Goal: Transaction & Acquisition: Purchase product/service

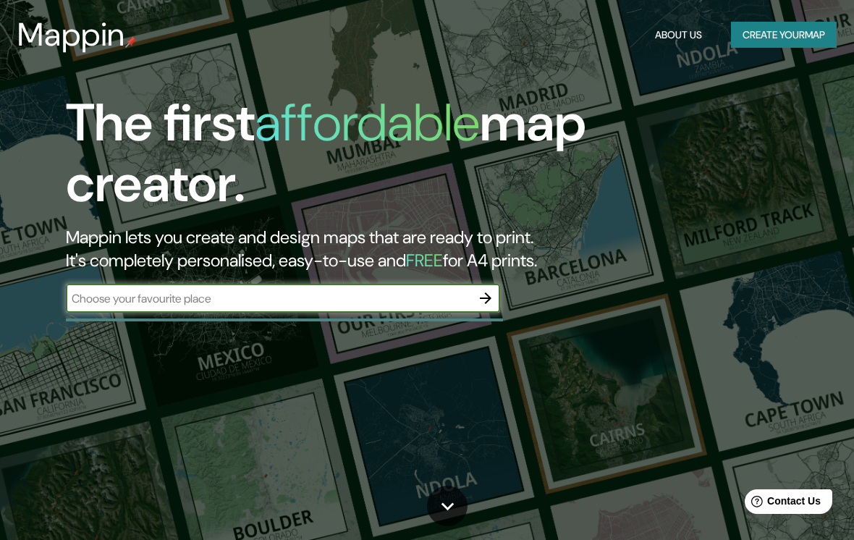
click at [111, 303] on input "text" at bounding box center [268, 298] width 405 height 17
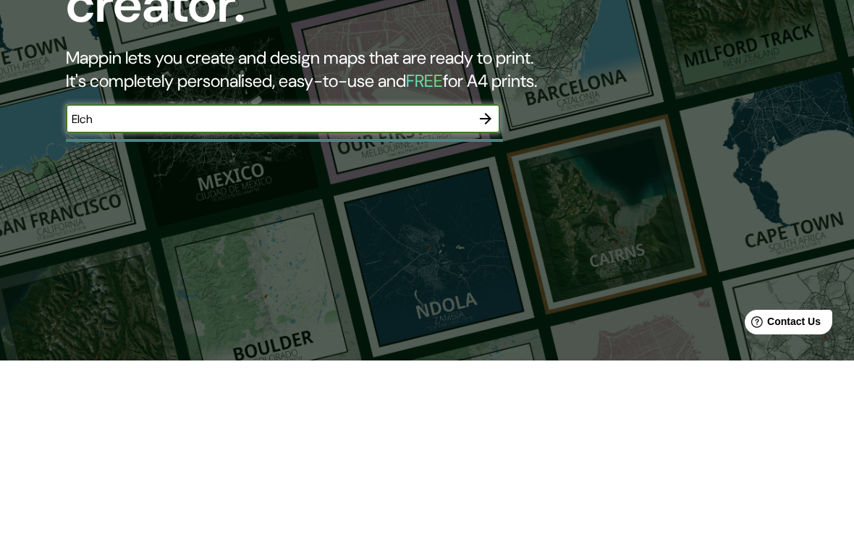
type input "Elche"
click at [487, 290] on icon "button" at bounding box center [485, 298] width 17 height 17
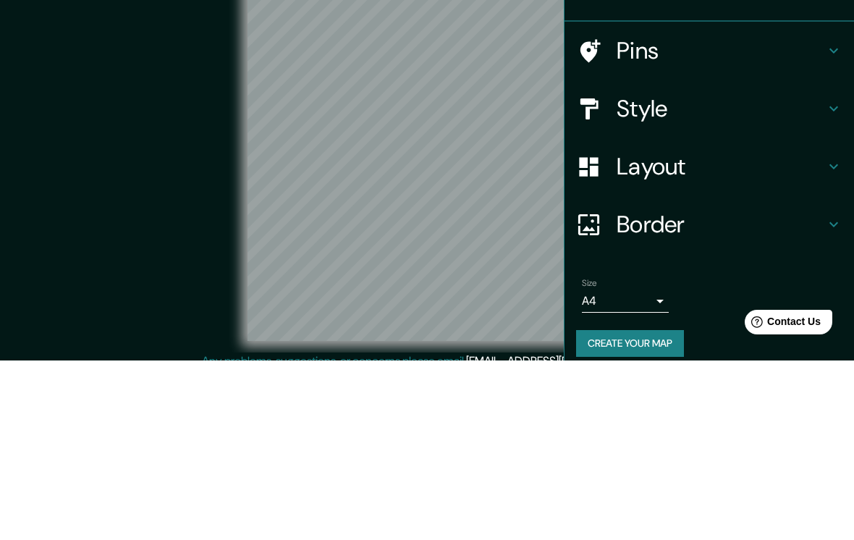
scroll to position [38, 0]
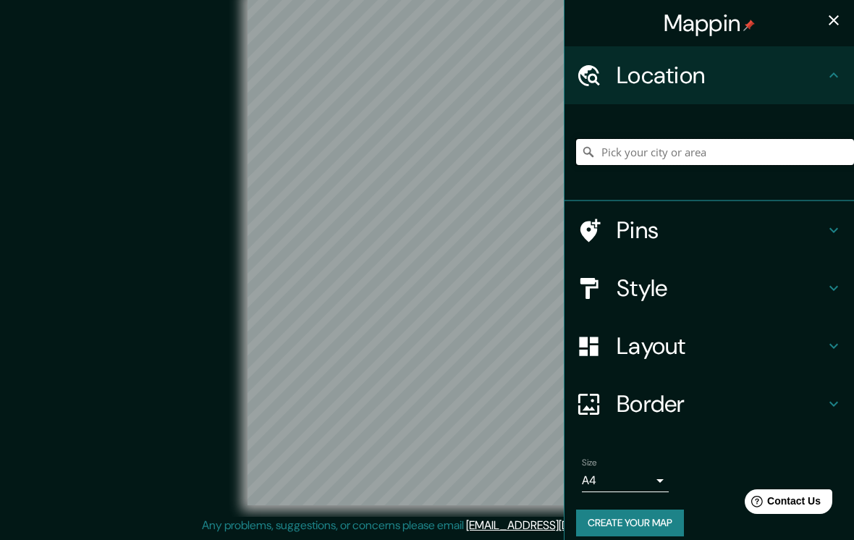
click at [739, 148] on input "Pick your city or area" at bounding box center [715, 152] width 278 height 26
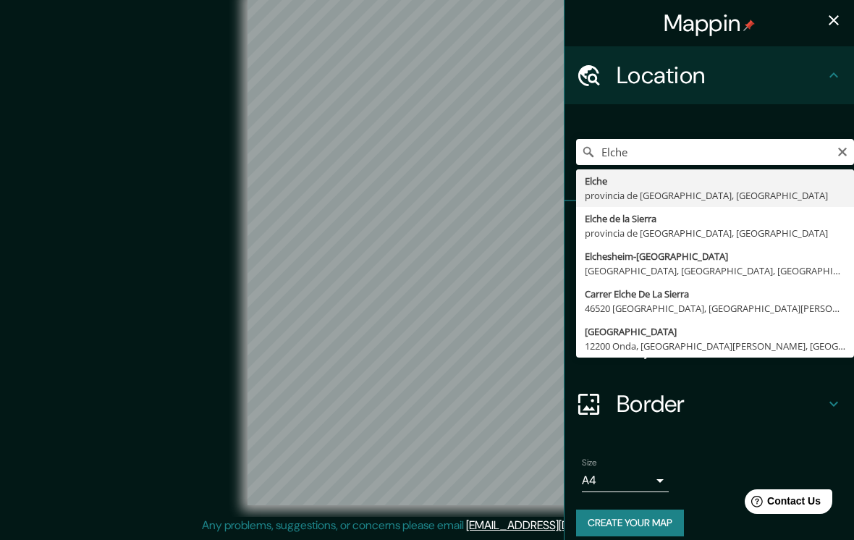
type input "[GEOGRAPHIC_DATA], provincia de [GEOGRAPHIC_DATA], [GEOGRAPHIC_DATA]"
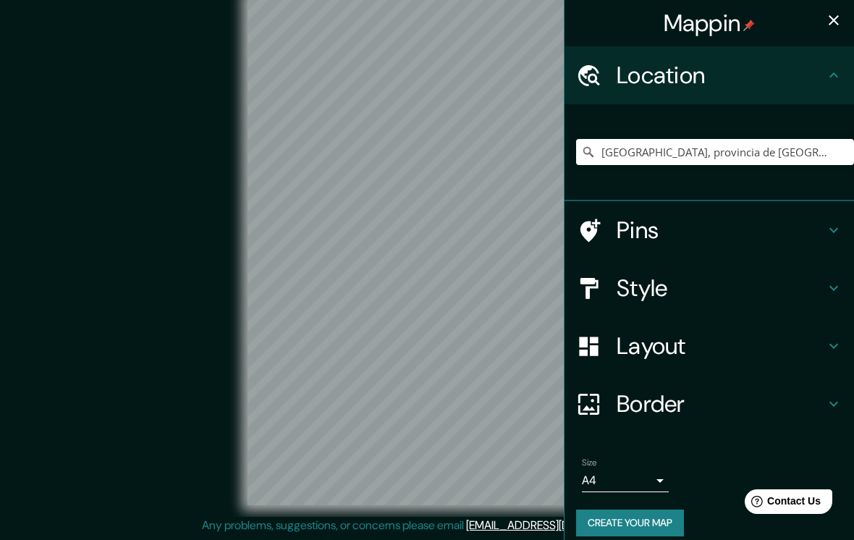
click at [832, 230] on icon at bounding box center [834, 230] width 9 height 5
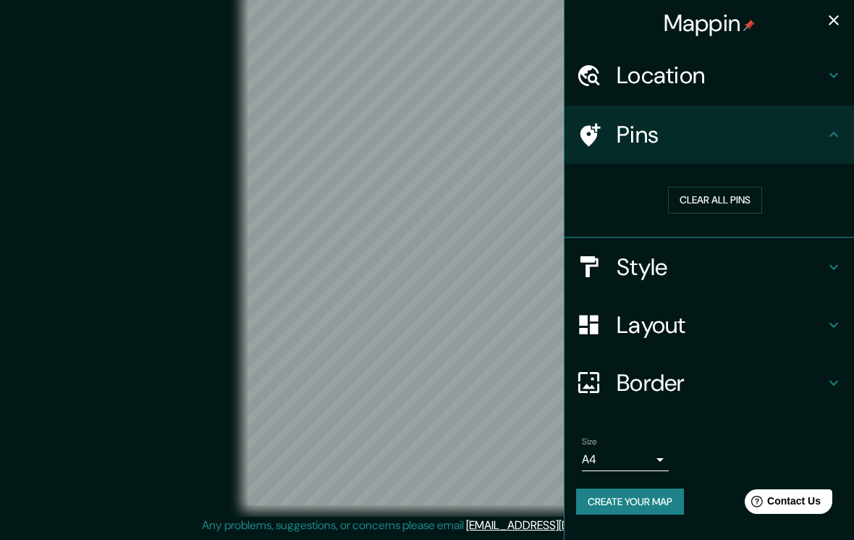
click at [839, 139] on icon at bounding box center [833, 134] width 17 height 17
click at [753, 204] on button "Clear all pins" at bounding box center [715, 200] width 94 height 27
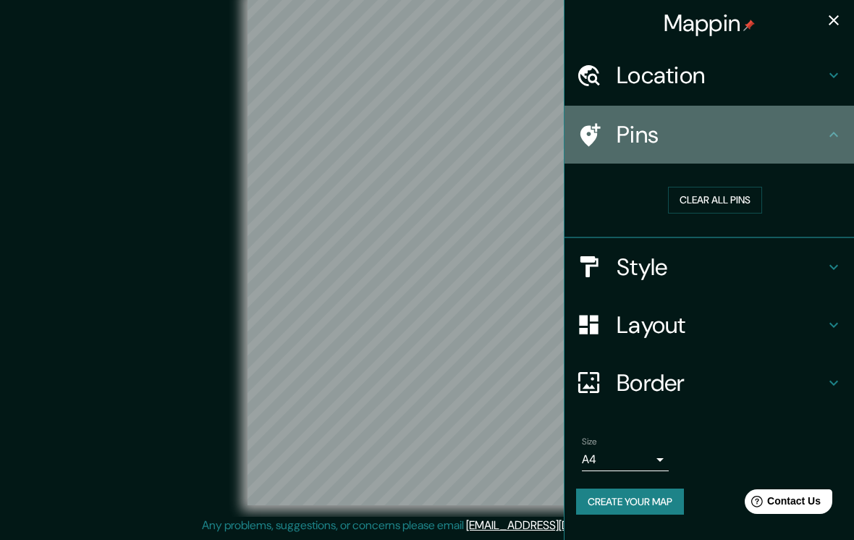
click at [838, 140] on icon at bounding box center [833, 134] width 17 height 17
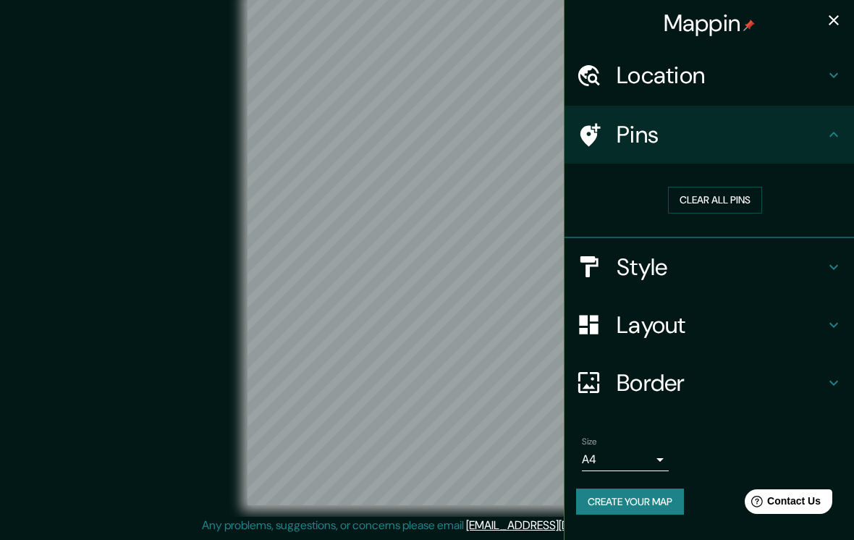
click at [843, 269] on div "Style" at bounding box center [710, 267] width 290 height 58
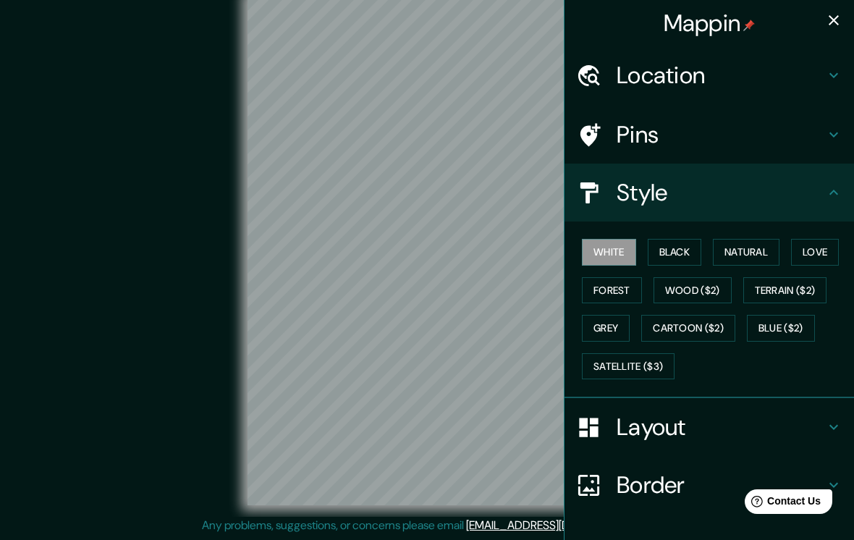
click at [684, 245] on button "Black" at bounding box center [675, 252] width 54 height 27
click at [768, 249] on button "Natural" at bounding box center [746, 252] width 67 height 27
click at [829, 251] on button "Love" at bounding box center [815, 252] width 48 height 27
click at [608, 298] on button "Forest" at bounding box center [612, 290] width 60 height 27
click at [622, 315] on button "Grey" at bounding box center [606, 328] width 48 height 27
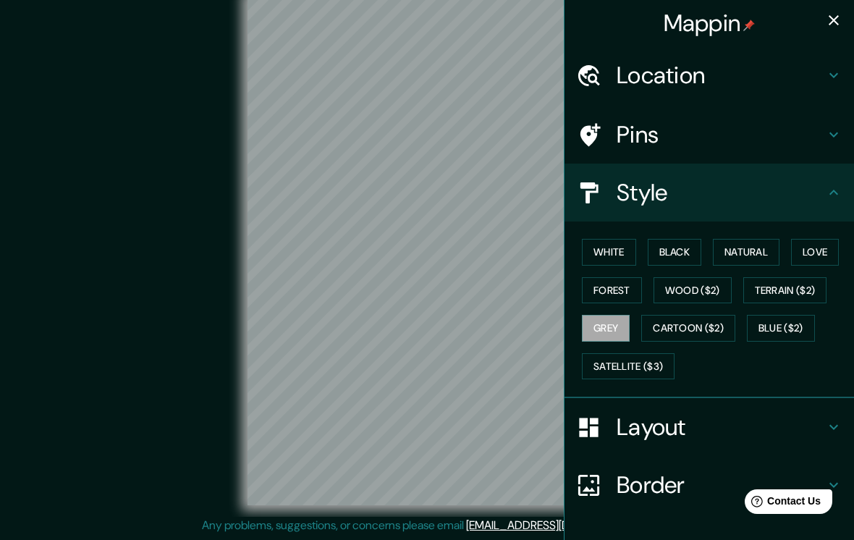
click at [762, 248] on button "Natural" at bounding box center [746, 252] width 67 height 27
click at [613, 259] on button "White" at bounding box center [609, 252] width 54 height 27
click at [832, 77] on icon at bounding box center [833, 75] width 17 height 17
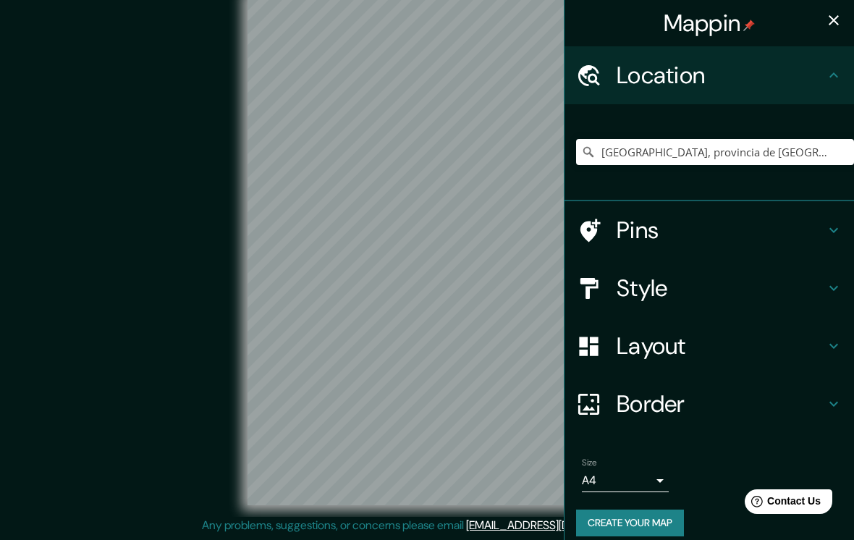
click at [840, 75] on icon at bounding box center [833, 75] width 17 height 17
click at [660, 472] on body "Mappin Location [GEOGRAPHIC_DATA], provincia de [GEOGRAPHIC_DATA], [GEOGRAPHIC_…" at bounding box center [427, 255] width 854 height 540
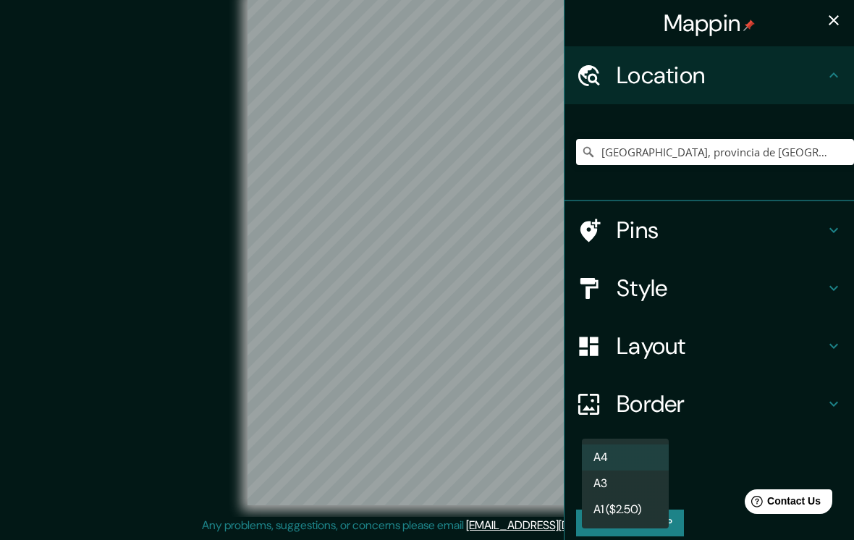
click at [644, 461] on li "A4" at bounding box center [625, 458] width 87 height 26
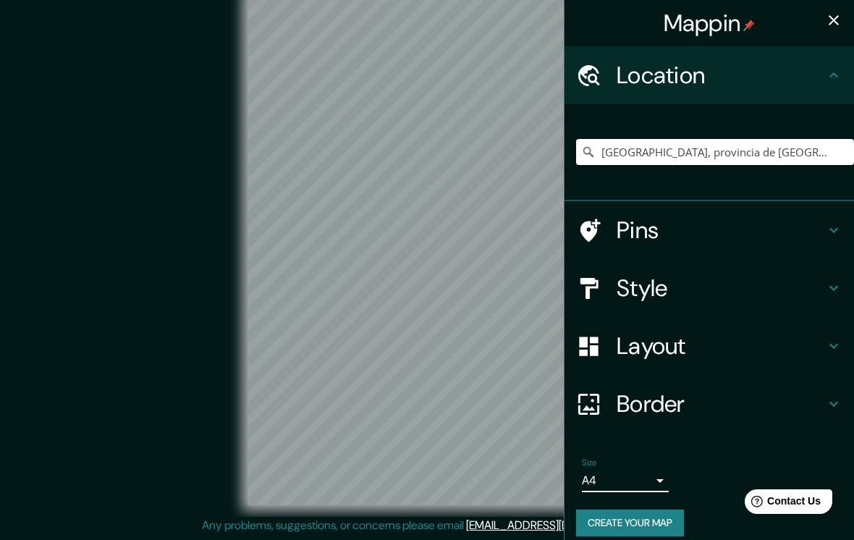
click at [833, 345] on icon at bounding box center [834, 346] width 9 height 5
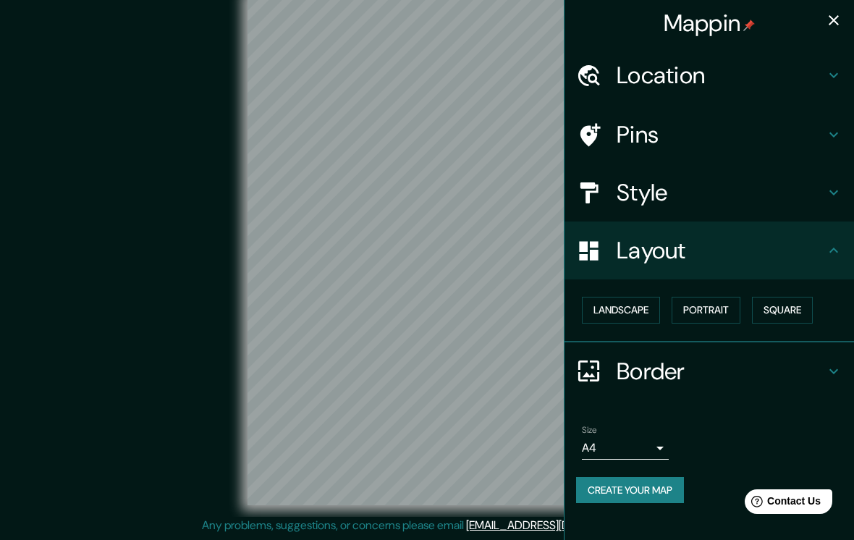
click at [731, 305] on button "Portrait" at bounding box center [706, 310] width 69 height 27
click at [647, 309] on button "Landscape" at bounding box center [621, 310] width 78 height 27
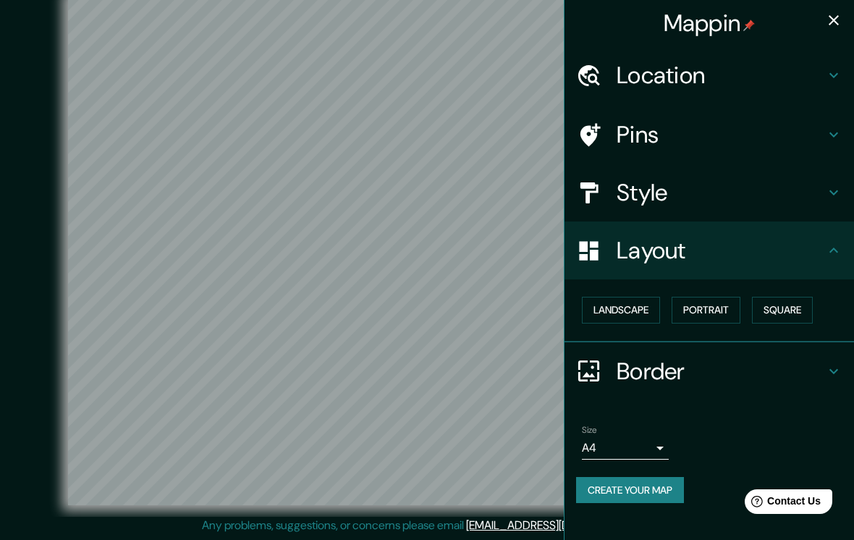
click at [801, 303] on button "Square" at bounding box center [782, 310] width 61 height 27
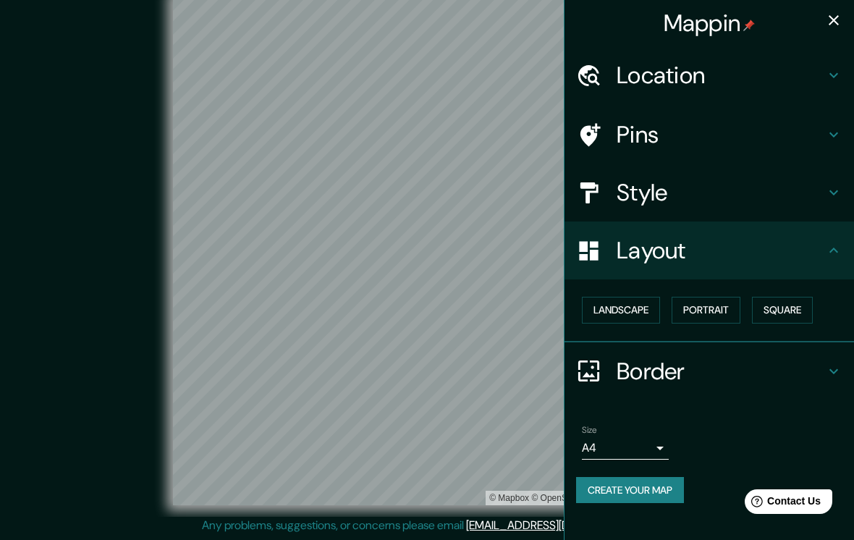
click at [643, 304] on button "Landscape" at bounding box center [621, 310] width 78 height 27
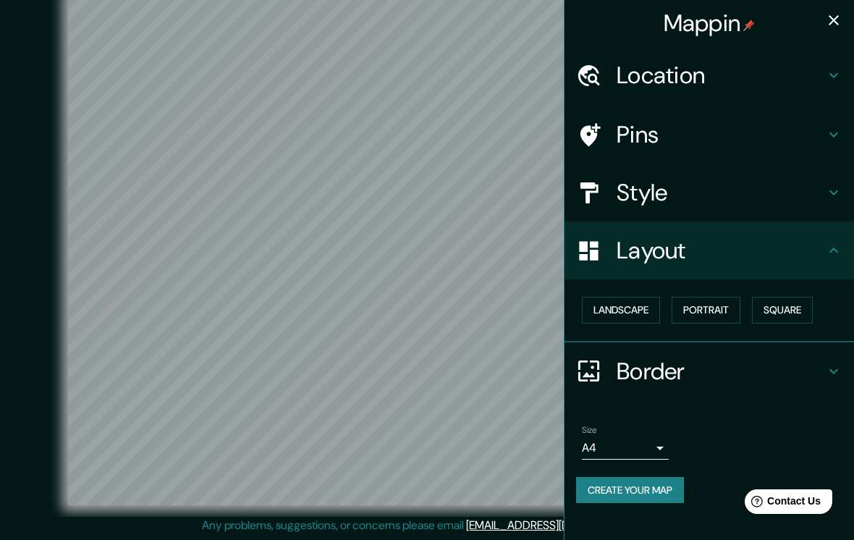
click at [834, 26] on icon "button" at bounding box center [833, 20] width 17 height 17
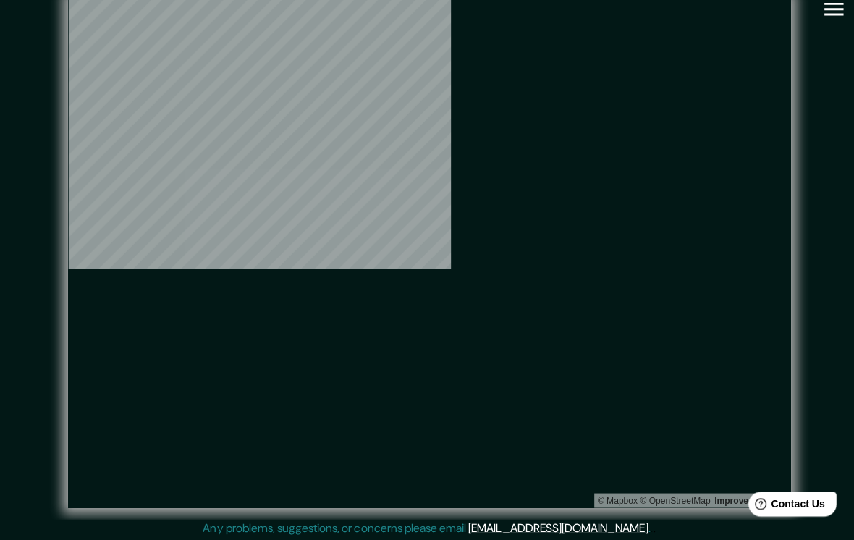
scroll to position [35, 0]
